Goal: Find specific page/section: Find specific page/section

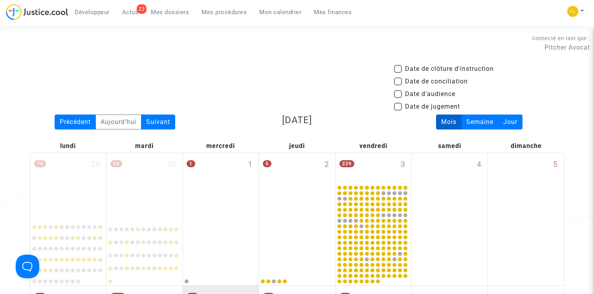
click at [399, 91] on span at bounding box center [398, 94] width 8 height 8
click at [398, 98] on input "Date d'audience" at bounding box center [398, 98] width 0 height 0
checkbox input "true"
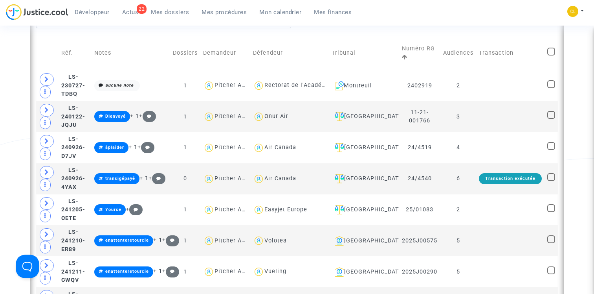
scroll to position [210, 0]
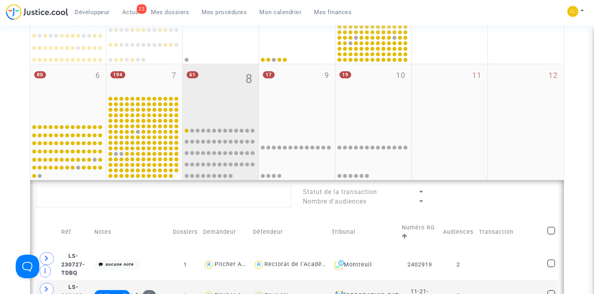
click at [238, 94] on div "61 8" at bounding box center [221, 92] width 76 height 57
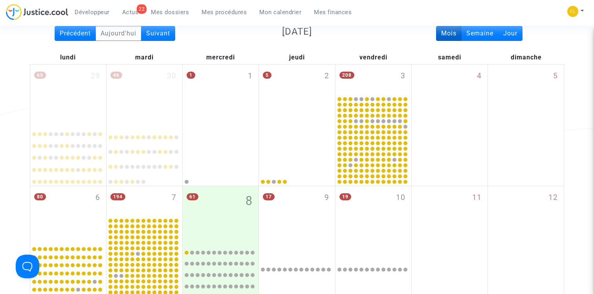
scroll to position [0, 0]
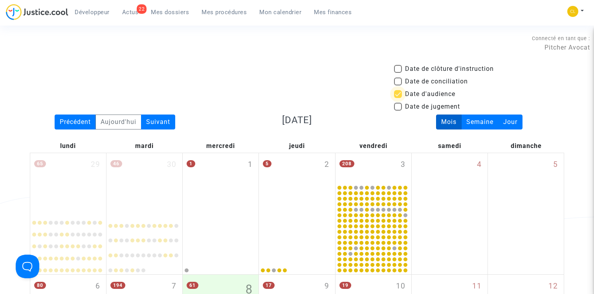
click at [401, 91] on span at bounding box center [398, 94] width 8 height 8
click at [398, 98] on input "Date d'audience" at bounding box center [398, 98] width 0 height 0
checkbox input "false"
click at [272, 8] on link "Mon calendrier" at bounding box center [280, 12] width 55 height 12
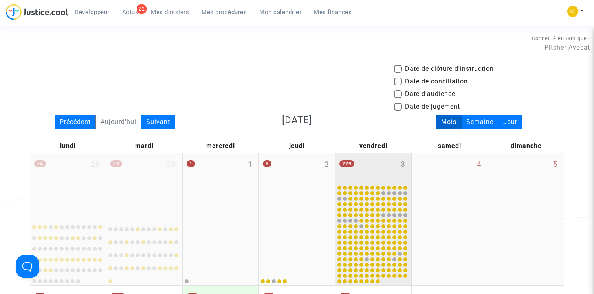
click at [355, 169] on div "229 3" at bounding box center [374, 168] width 76 height 31
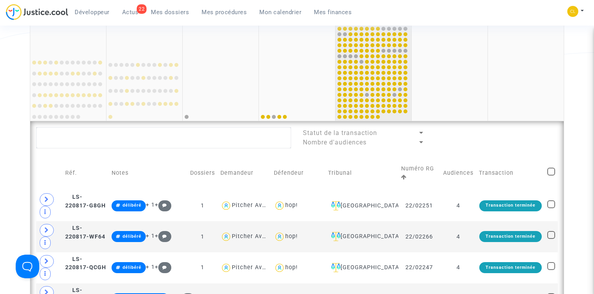
scroll to position [208, 0]
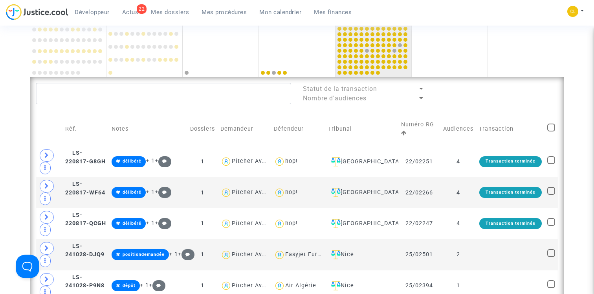
click at [460, 130] on td "Audiences" at bounding box center [459, 129] width 36 height 34
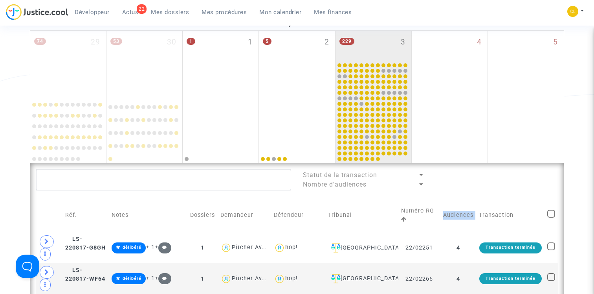
scroll to position [108, 0]
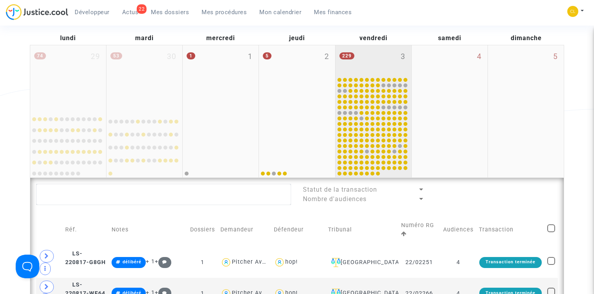
click at [386, 69] on div "229 3" at bounding box center [374, 60] width 76 height 31
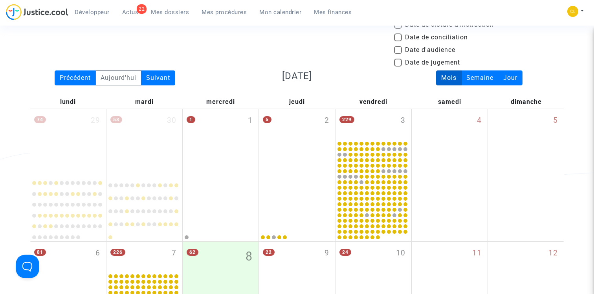
scroll to position [0, 0]
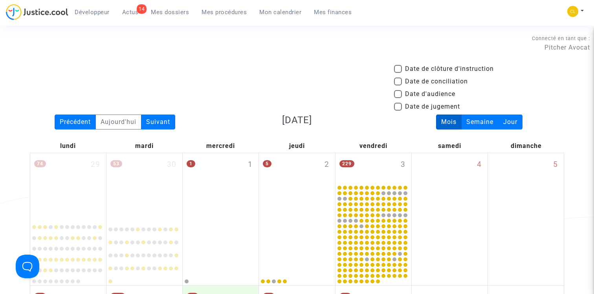
click at [238, 11] on span "Mes procédures" at bounding box center [224, 12] width 45 height 7
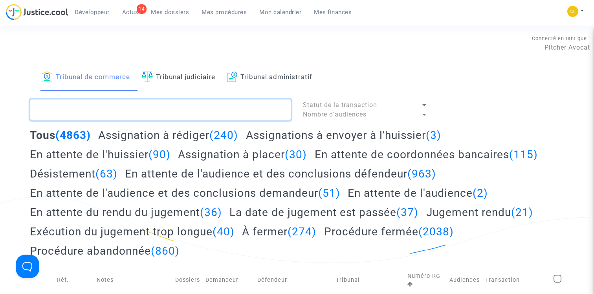
click at [152, 109] on textarea at bounding box center [160, 109] width 261 height 21
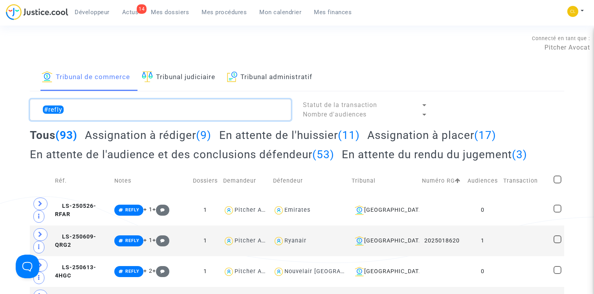
type textarea "#refly"
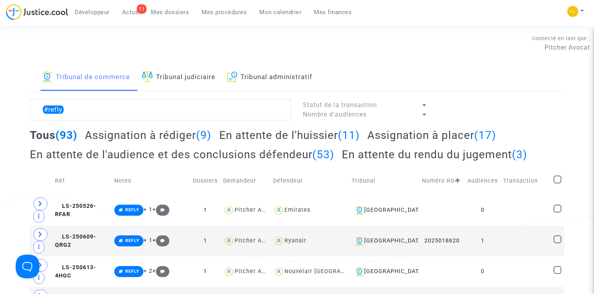
click at [185, 72] on link "Tribunal judiciaire" at bounding box center [178, 77] width 73 height 27
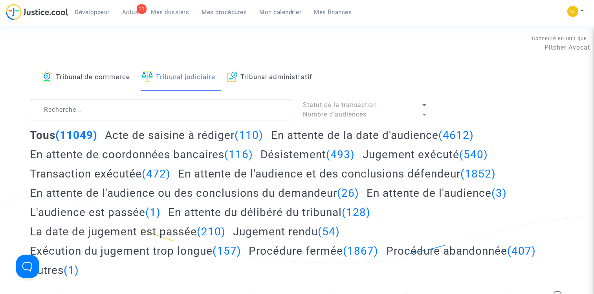
type textarea "#refly"
